Goal: Task Accomplishment & Management: Manage account settings

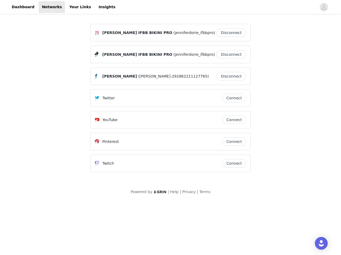
click at [170, 101] on div "Twitter" at bounding box center [158, 98] width 127 height 6
click at [170, 7] on div at bounding box center [217, 7] width 198 height 12
click at [324, 7] on icon "avatar" at bounding box center [323, 7] width 5 height 9
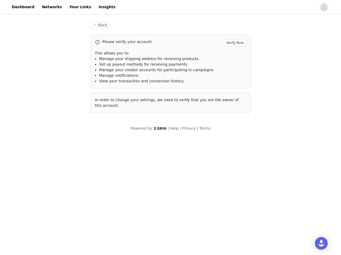
click at [232, 55] on p "This allows you to:" at bounding box center [170, 54] width 151 height 6
click at [232, 76] on li "Manage notifications." at bounding box center [172, 76] width 147 height 6
click at [234, 98] on span "In order to change your settings, we need to verify that you are the owner of t…" at bounding box center [167, 103] width 144 height 10
click at [234, 120] on div "Back Please verify your account. Verify Now This allows you to: Manage your shi…" at bounding box center [170, 70] width 173 height 110
click at [234, 142] on body "Dashboard Networks Your Links Insights Back Please verify your account. Verify …" at bounding box center [170, 127] width 341 height 255
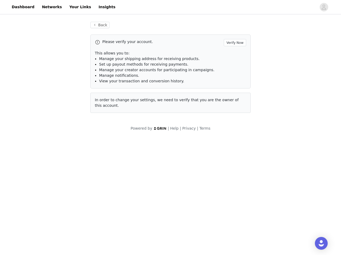
click at [234, 164] on body "Dashboard Networks Your Links Insights Back Please verify your account. Verify …" at bounding box center [170, 127] width 341 height 255
